Goal: Transaction & Acquisition: Obtain resource

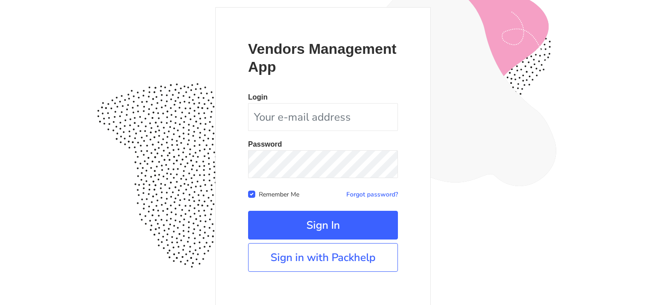
scroll to position [82, 0]
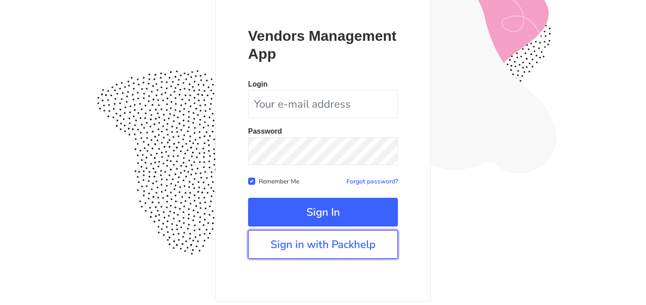
click at [356, 241] on link "Sign in with Packhelp" at bounding box center [323, 244] width 150 height 29
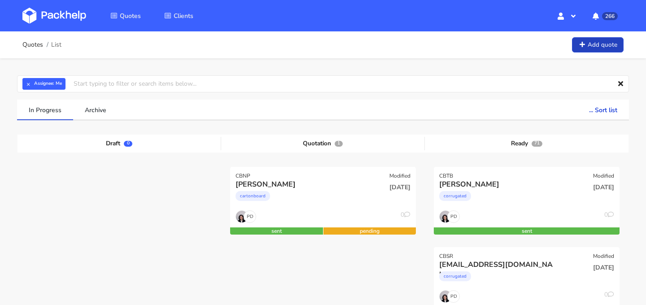
click at [585, 47] on icon at bounding box center [582, 45] width 8 height 6
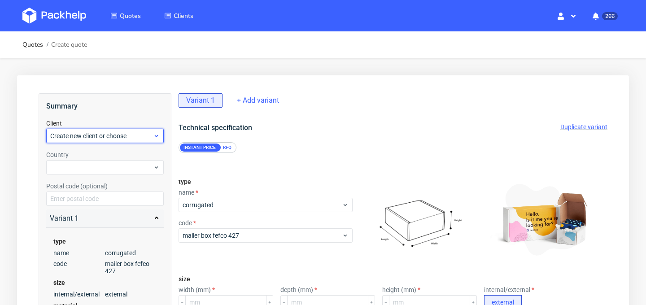
click at [148, 138] on span "Create new client or choose" at bounding box center [101, 135] width 103 height 9
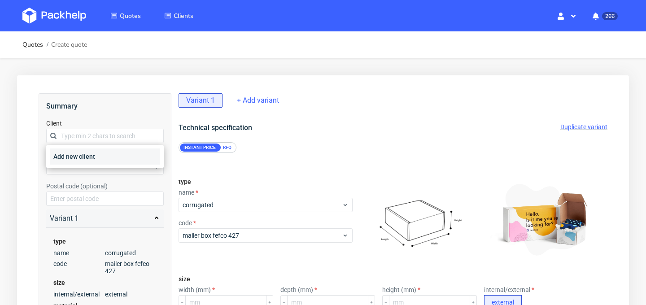
click at [137, 155] on div "Add new client" at bounding box center [105, 157] width 110 height 16
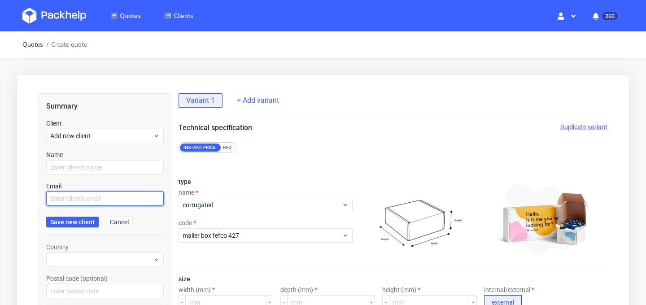
click at [105, 199] on input "text" at bounding box center [105, 199] width 118 height 14
paste input "iqra@pluspackaging.com"
type input "iqra@pluspackaging.com"
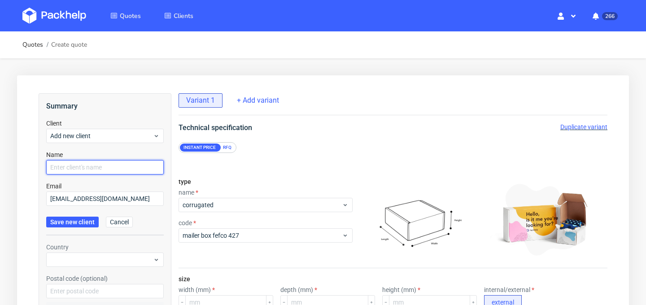
click at [112, 167] on input "text" at bounding box center [105, 167] width 118 height 14
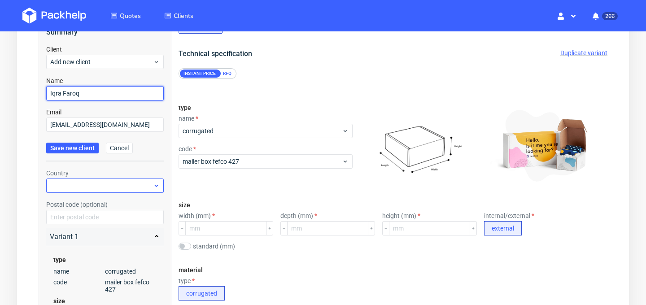
type input "Iqra Faroq"
click at [136, 186] on div at bounding box center [105, 186] width 118 height 14
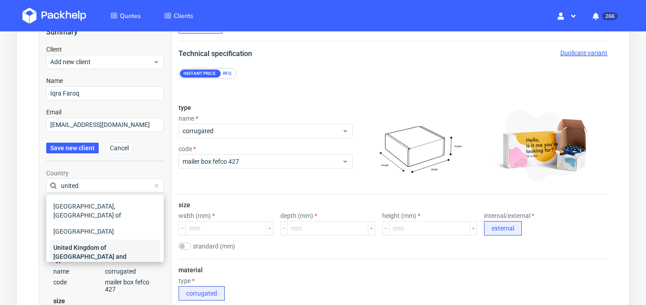
scroll to position [30, 0]
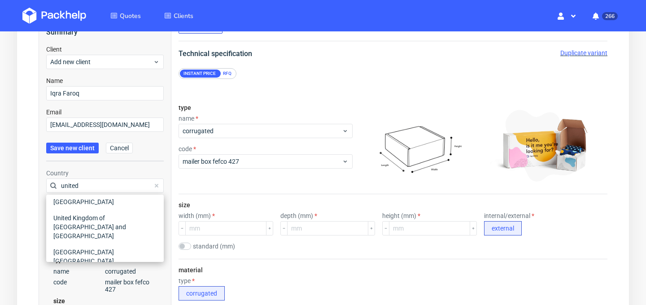
type input "united"
click at [130, 269] on div "United States of America" at bounding box center [105, 277] width 110 height 16
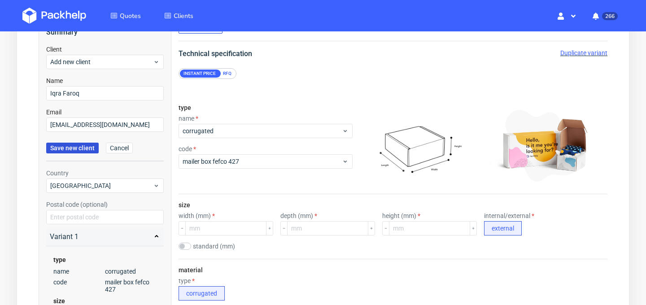
click at [75, 146] on span "Save new client" at bounding box center [72, 148] width 44 height 6
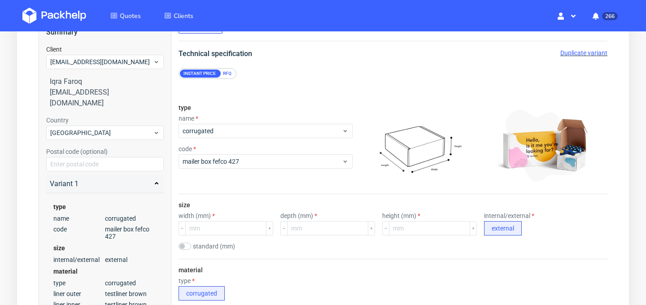
click at [228, 73] on div "RFQ" at bounding box center [227, 74] width 16 height 8
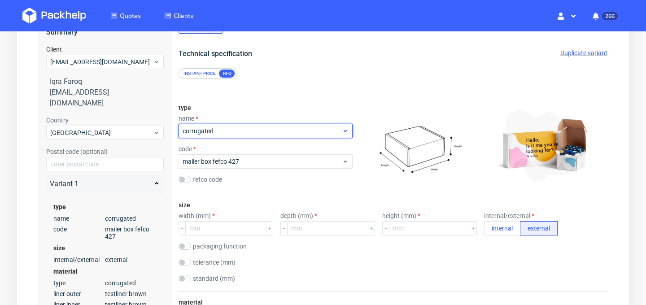
click at [264, 129] on span "corrugated" at bounding box center [262, 131] width 159 height 9
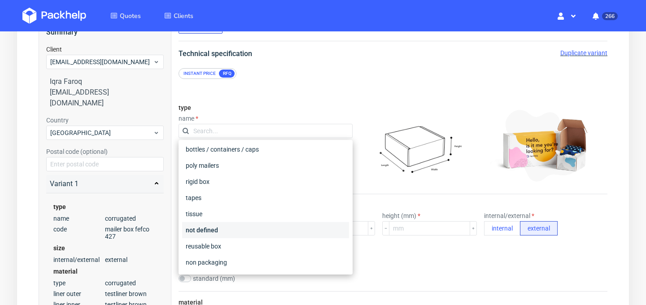
scroll to position [143, 0]
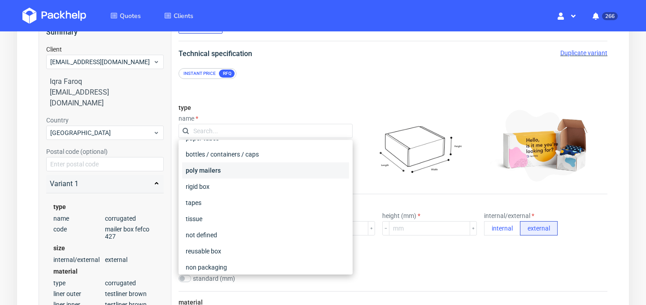
click at [244, 175] on div "poly mailers" at bounding box center [265, 170] width 167 height 16
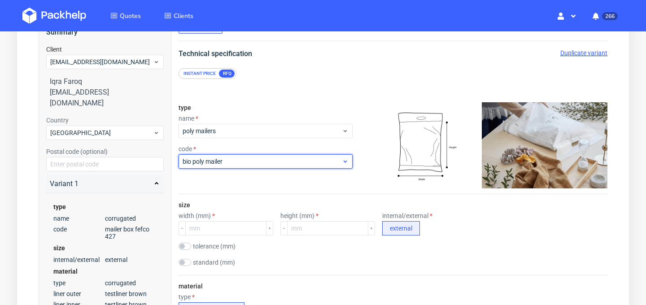
click at [272, 165] on span "bio poly mailer" at bounding box center [262, 161] width 159 height 9
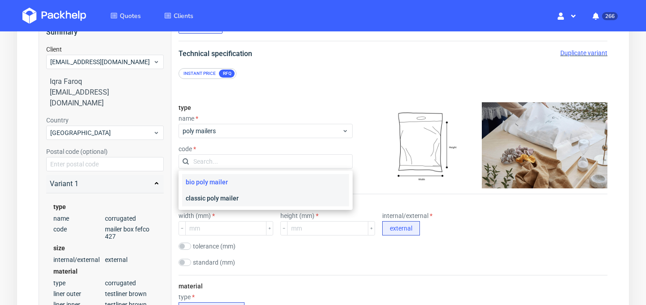
click at [267, 194] on div "classic poly mailer" at bounding box center [265, 198] width 167 height 16
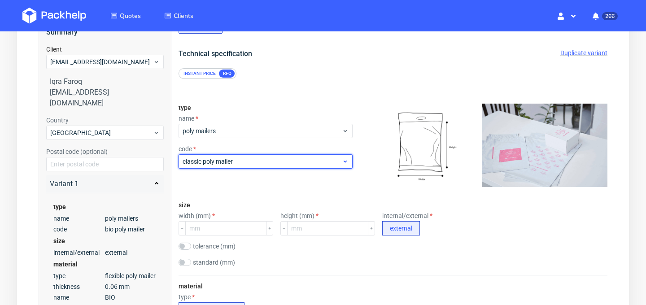
click at [273, 168] on div "classic poly mailer" at bounding box center [266, 161] width 174 height 14
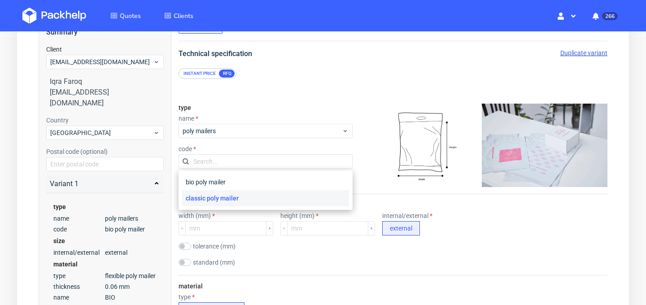
click at [266, 200] on div "classic poly mailer" at bounding box center [265, 198] width 167 height 16
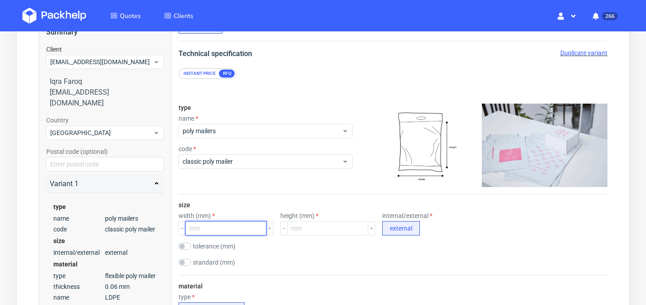
click at [240, 227] on input "number" at bounding box center [225, 228] width 81 height 14
click at [188, 261] on input "checkbox" at bounding box center [185, 262] width 13 height 7
checkbox input "true"
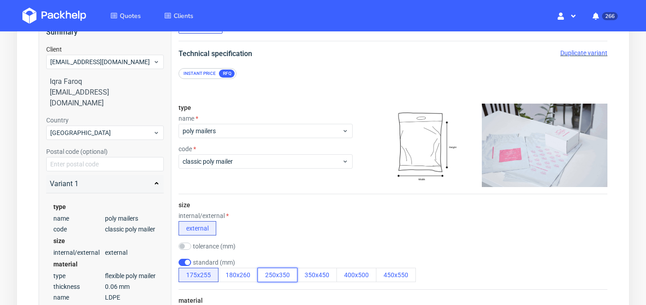
click at [265, 279] on button "250x350" at bounding box center [278, 275] width 40 height 14
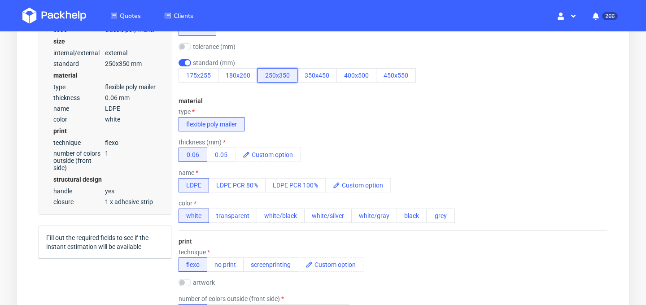
scroll to position [276, 0]
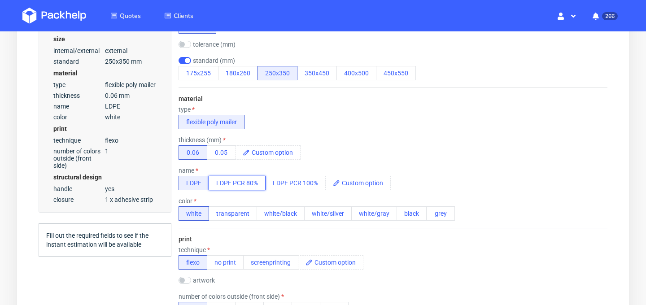
click at [238, 181] on button "LDPE PCR 80%" at bounding box center [237, 183] width 57 height 14
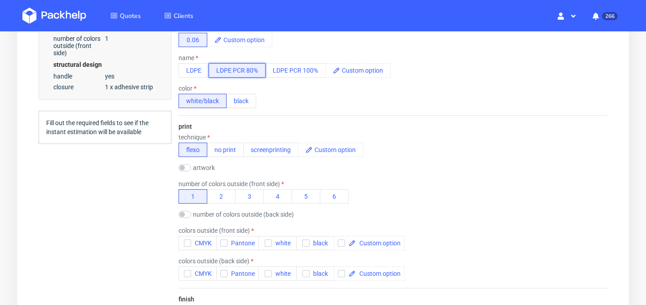
scroll to position [407, 0]
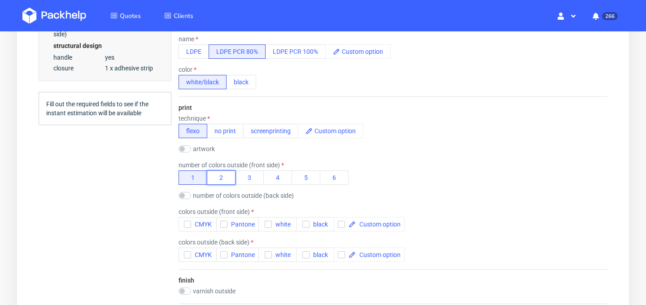
click at [216, 181] on button "2" at bounding box center [221, 178] width 29 height 14
click at [184, 224] on icon "button" at bounding box center [187, 224] width 6 height 6
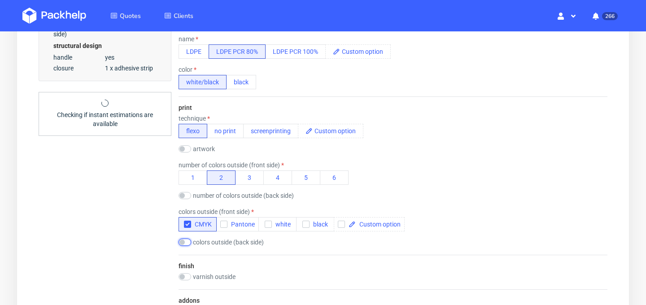
click at [183, 245] on input "checkbox" at bounding box center [185, 242] width 13 height 7
checkbox input "true"
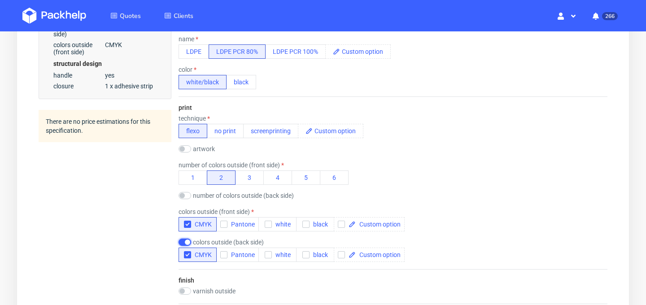
scroll to position [366, 0]
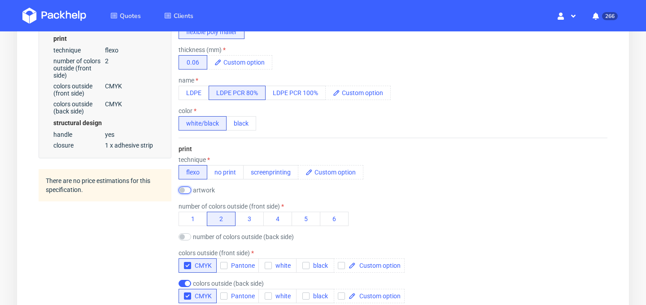
click at [189, 190] on input "checkbox" at bounding box center [185, 190] width 13 height 7
checkbox input "true"
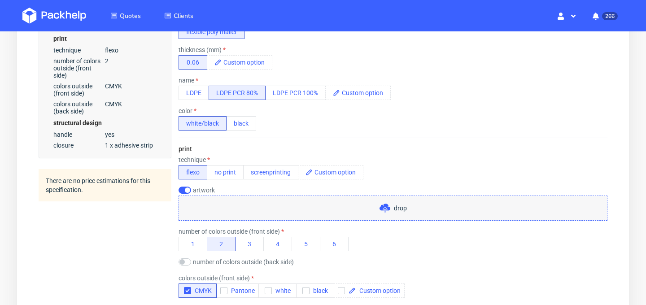
click at [395, 206] on span "drop" at bounding box center [400, 208] width 13 height 9
click at [397, 207] on span "drop" at bounding box center [400, 208] width 13 height 9
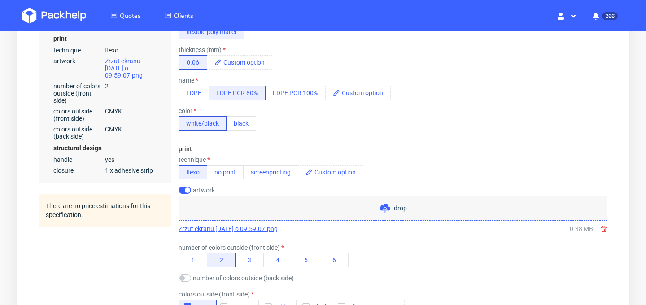
click at [401, 204] on span "drop" at bounding box center [400, 208] width 13 height 9
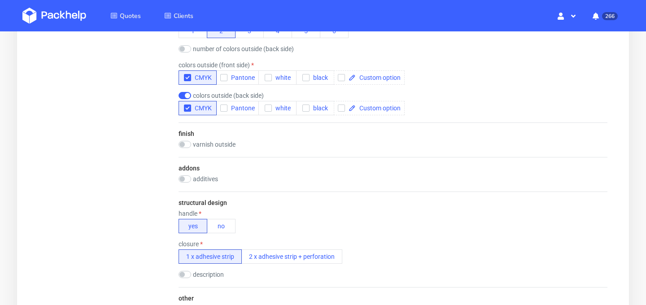
scroll to position [613, 0]
click at [218, 225] on button "no" at bounding box center [221, 225] width 29 height 14
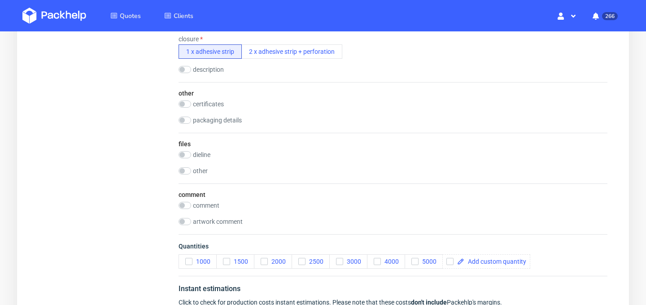
scroll to position [834, 0]
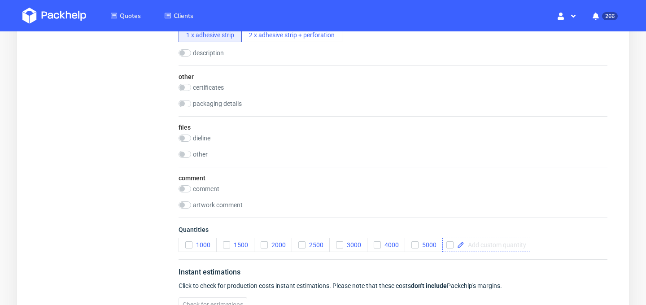
click at [478, 242] on span at bounding box center [495, 245] width 62 height 6
checkbox input "true"
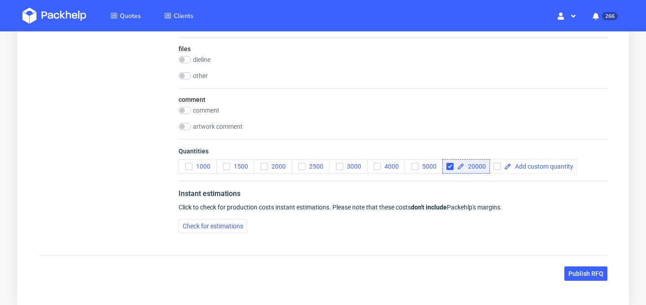
scroll to position [935, 0]
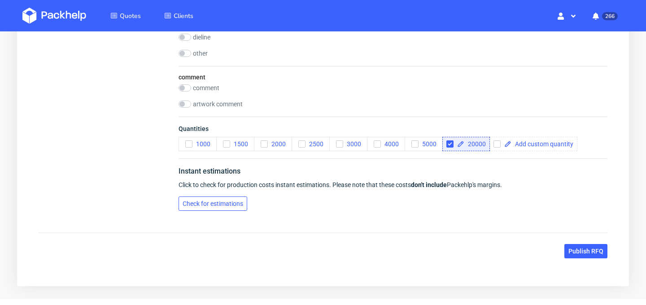
click at [228, 202] on span "Check for estimations" at bounding box center [213, 204] width 61 height 6
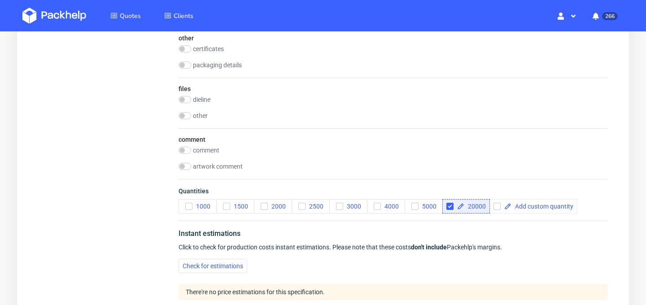
scroll to position [987, 0]
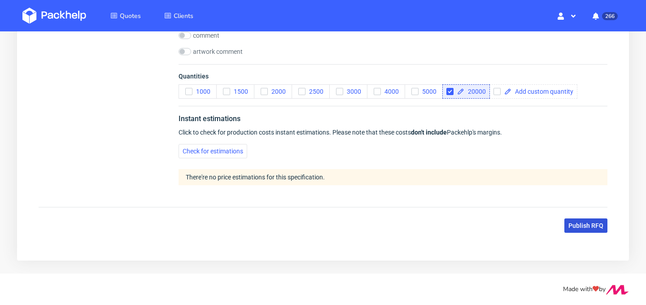
click at [598, 231] on button "Publish RFQ" at bounding box center [586, 226] width 43 height 14
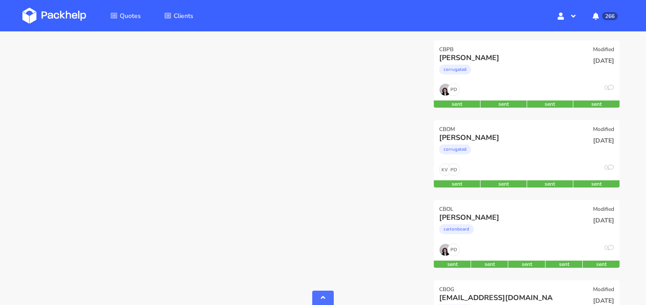
scroll to position [629, 0]
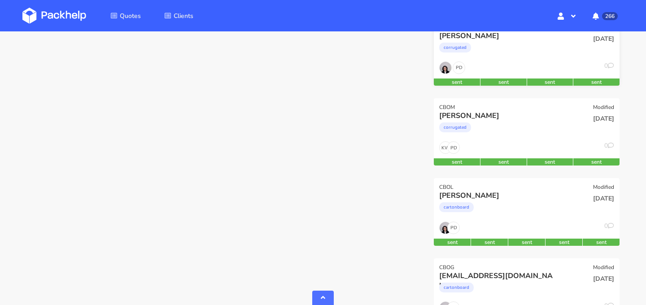
click at [543, 64] on div "PD 0" at bounding box center [527, 69] width 186 height 17
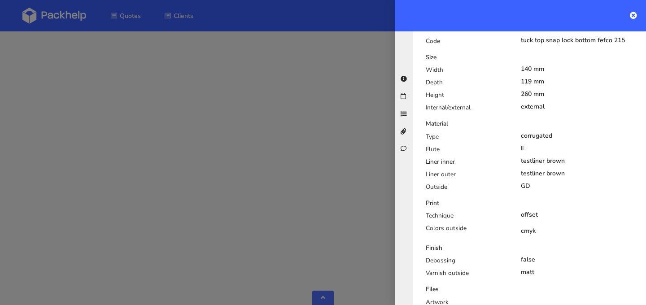
scroll to position [0, 0]
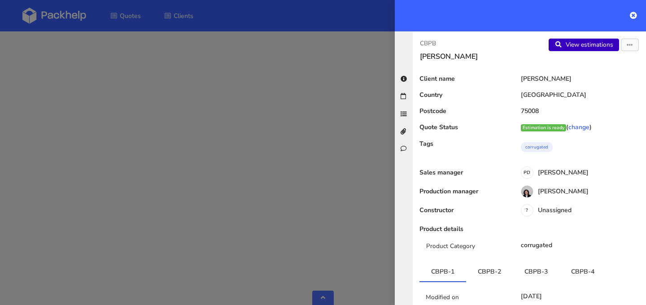
click at [579, 39] on link "View estimations" at bounding box center [584, 45] width 70 height 13
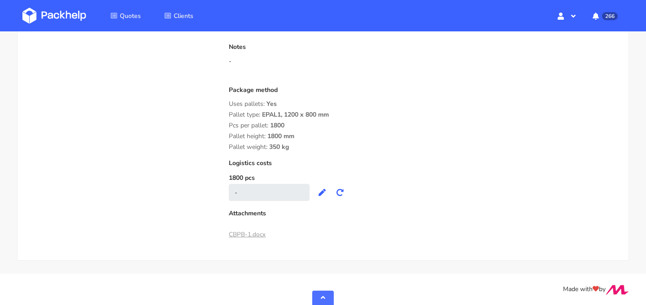
scroll to position [781, 0]
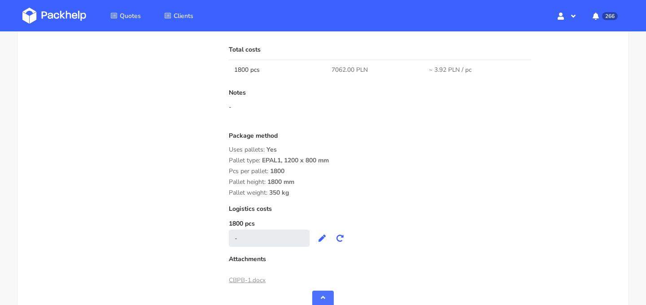
drag, startPoint x: 345, startPoint y: 161, endPoint x: 288, endPoint y: 161, distance: 57.4
click at [288, 161] on div "Pallet type: EPAL1, 1200 x 800 mm" at bounding box center [423, 160] width 389 height 7
click at [288, 199] on span "350 kg" at bounding box center [279, 195] width 20 height 15
drag, startPoint x: 335, startPoint y: 160, endPoint x: 286, endPoint y: 160, distance: 48.9
click at [286, 160] on div "Pallet type: EPAL1, 1200 x 800 mm" at bounding box center [423, 160] width 389 height 7
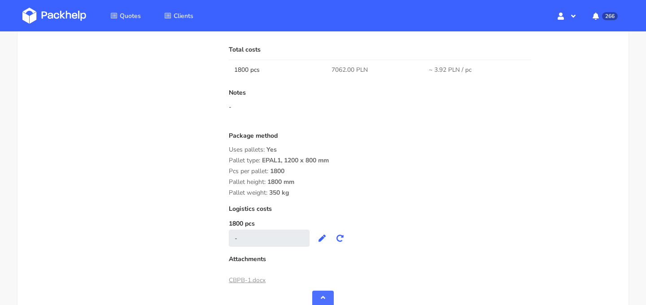
copy span "1200 x 800 mm"
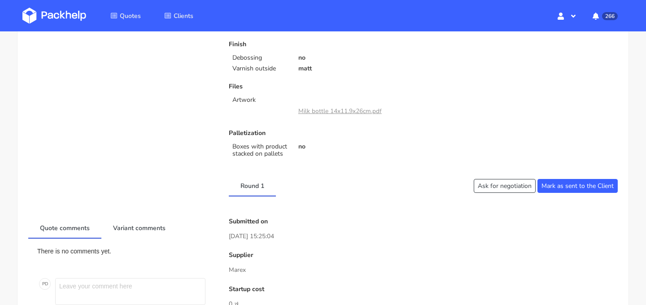
scroll to position [0, 0]
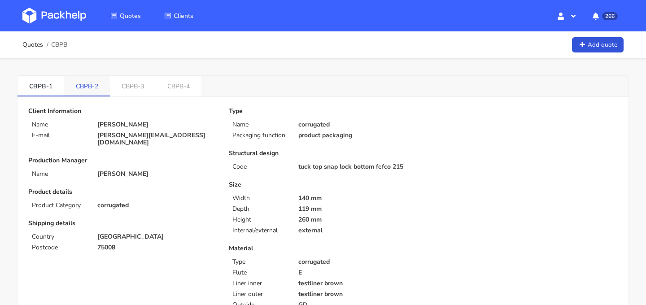
click at [96, 87] on link "CBPB-2" at bounding box center [87, 86] width 46 height 20
click at [47, 89] on link "CBPB-1" at bounding box center [41, 86] width 47 height 20
click at [86, 87] on link "CBPB-2" at bounding box center [87, 86] width 47 height 20
click at [121, 91] on link "CBPB-3" at bounding box center [134, 86] width 46 height 20
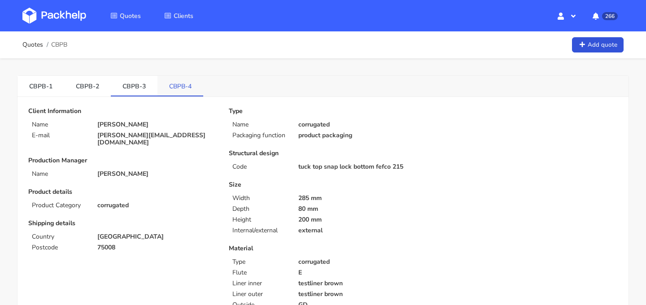
click at [173, 83] on link "CBPB-4" at bounding box center [181, 86] width 46 height 20
click at [135, 87] on link "CBPB-3" at bounding box center [134, 86] width 47 height 20
click at [88, 83] on link "CBPB-2" at bounding box center [87, 86] width 47 height 20
click at [50, 83] on link "CBPB-1" at bounding box center [41, 86] width 47 height 20
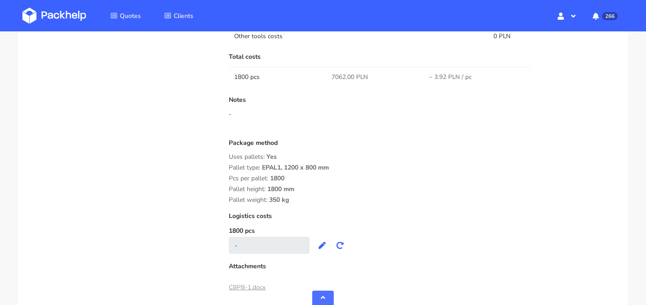
scroll to position [827, 0]
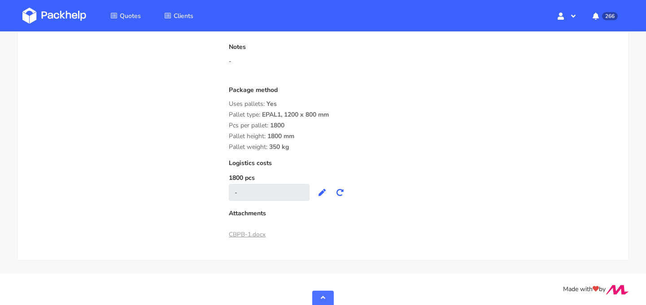
drag, startPoint x: 269, startPoint y: 135, endPoint x: 297, endPoint y: 135, distance: 27.4
click at [297, 135] on div "Pallet height: 1800 mm" at bounding box center [423, 136] width 389 height 7
drag, startPoint x: 297, startPoint y: 135, endPoint x: 268, endPoint y: 135, distance: 28.3
click at [268, 135] on div "Pallet height: 1800 mm" at bounding box center [423, 136] width 389 height 7
copy span "1800 mm"
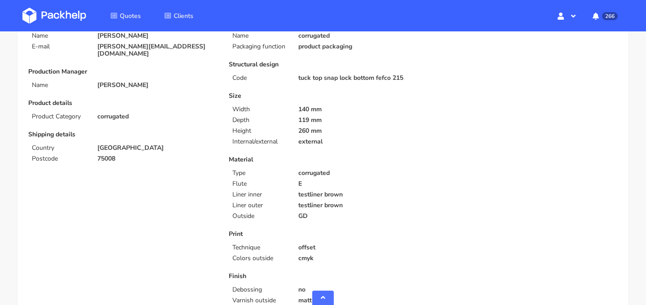
scroll to position [0, 0]
